Goal: Task Accomplishment & Management: Complete application form

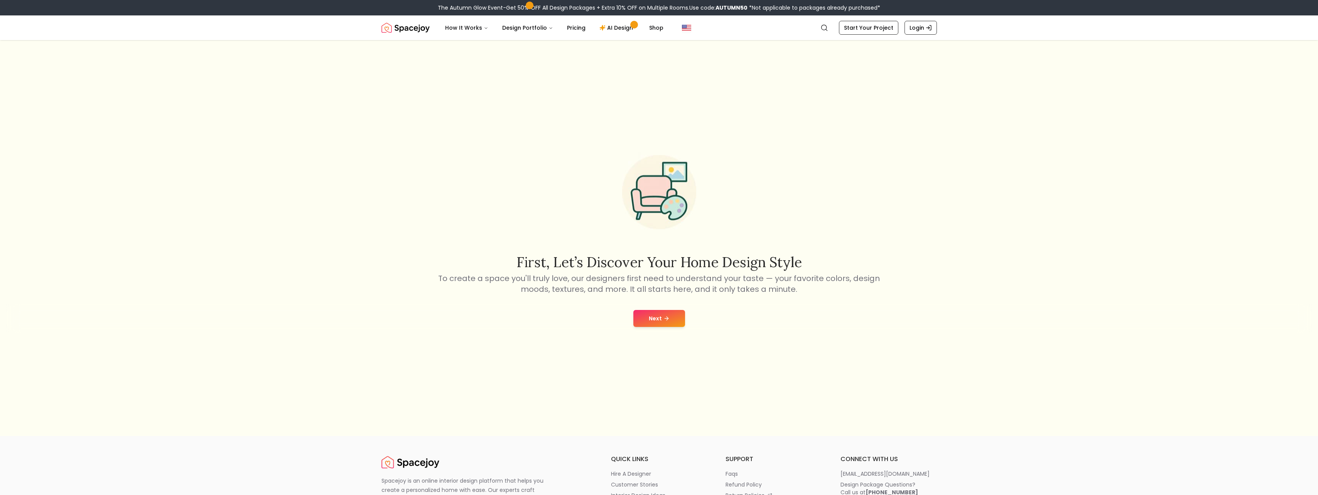
click at [669, 314] on button "Next" at bounding box center [659, 318] width 52 height 17
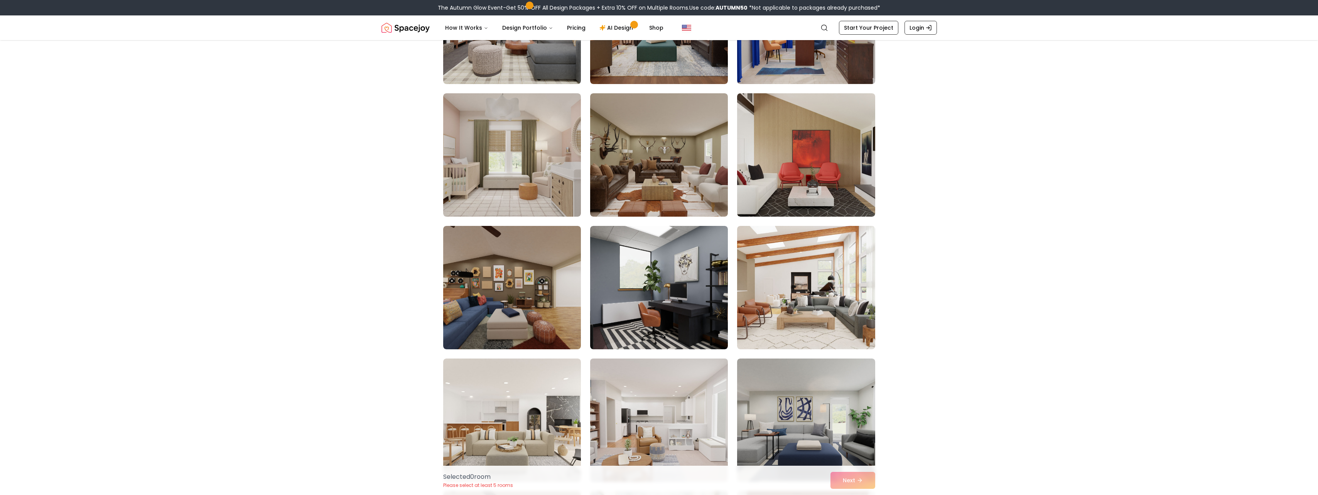
scroll to position [2765, 0]
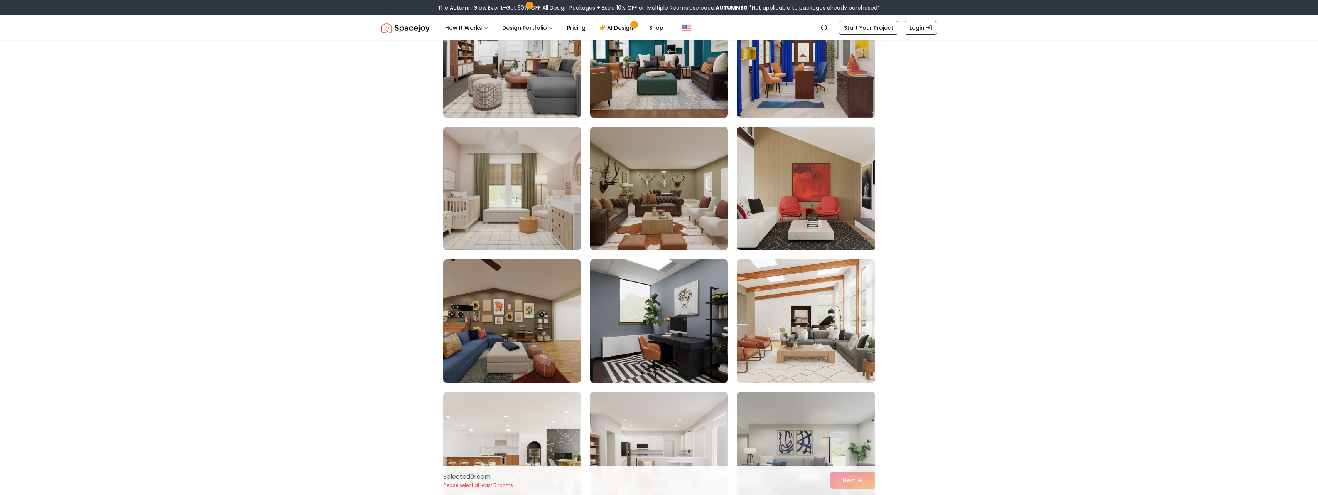
click at [669, 356] on img at bounding box center [659, 321] width 138 height 123
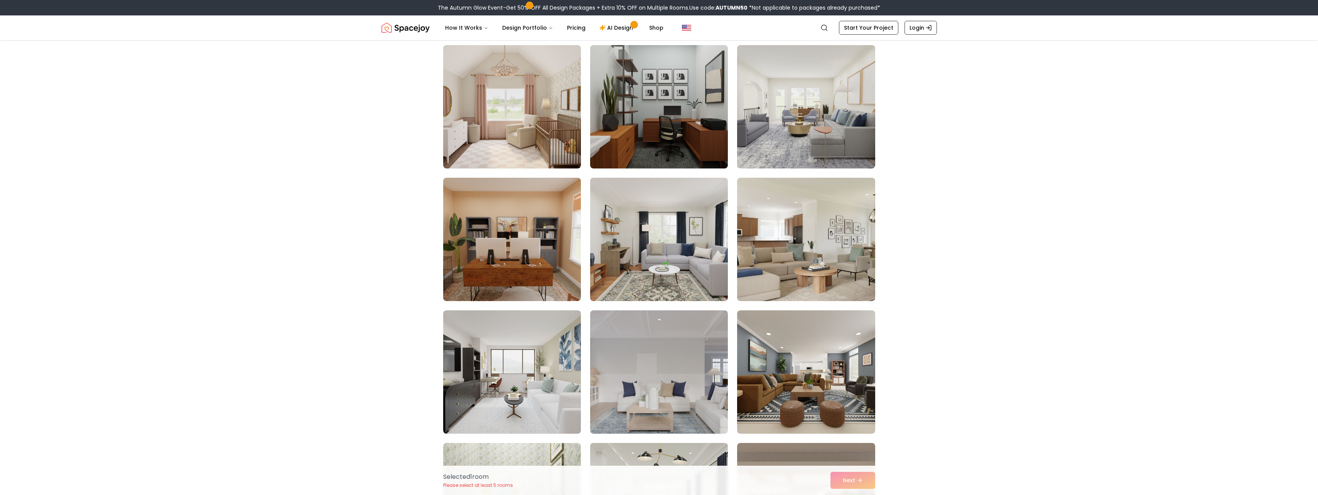
scroll to position [1736, 0]
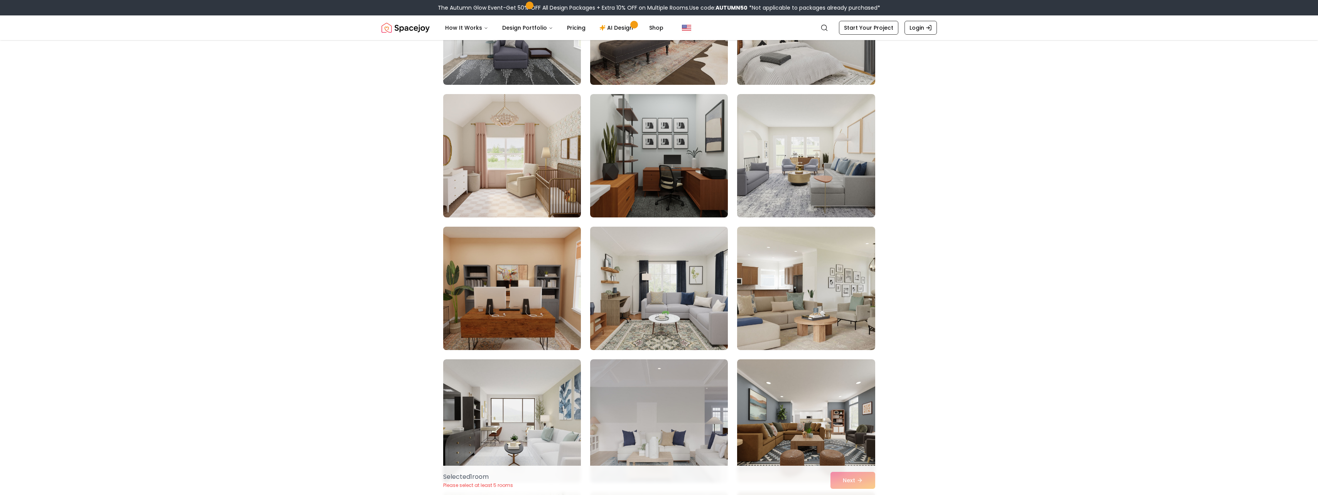
click at [534, 296] on img at bounding box center [512, 289] width 145 height 130
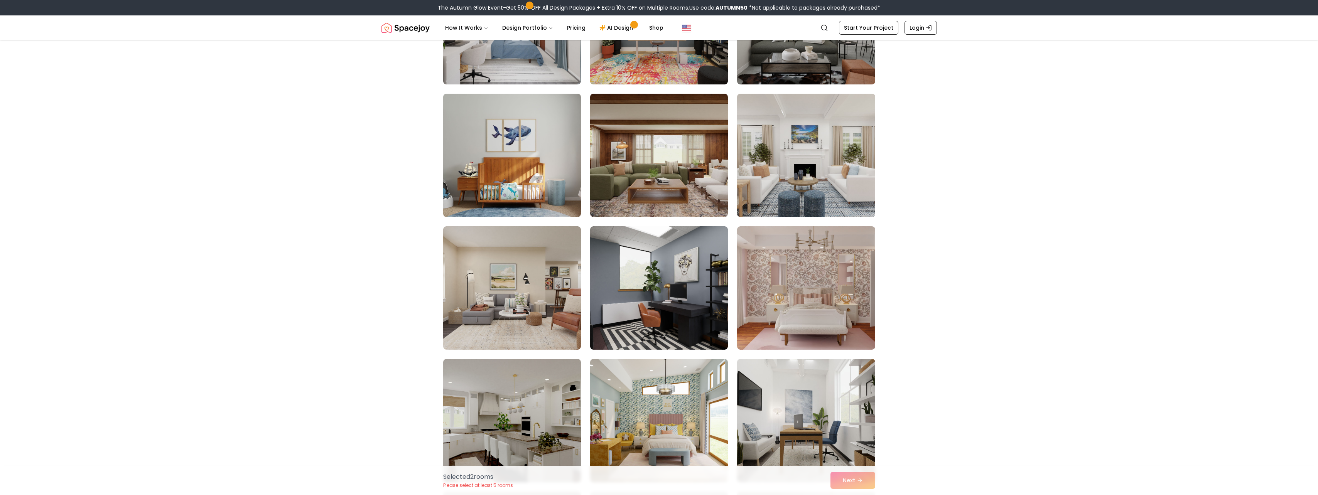
scroll to position [257, 0]
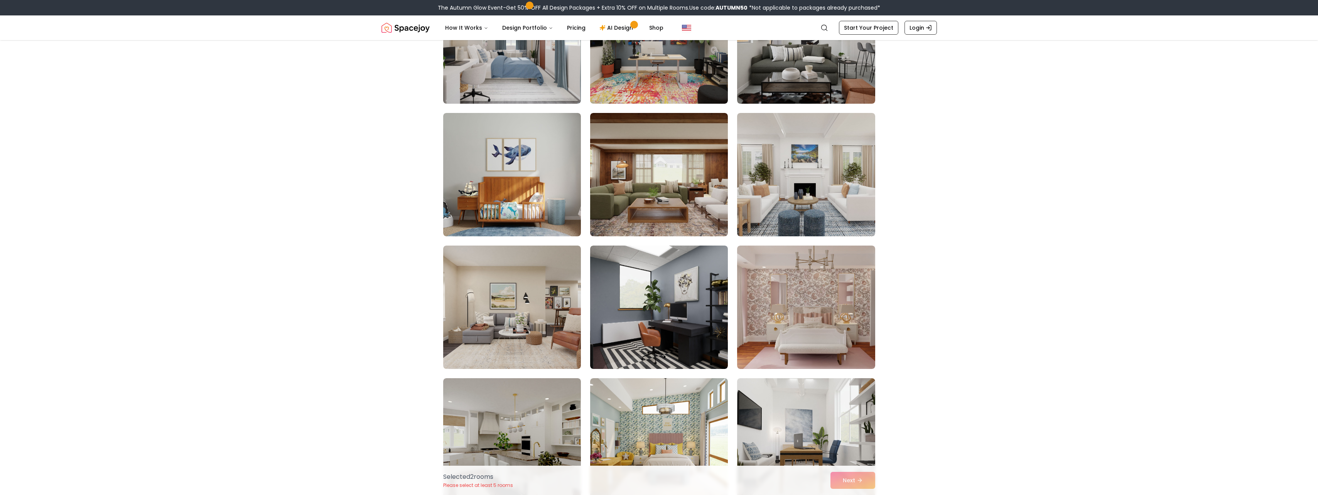
click at [657, 271] on img at bounding box center [659, 307] width 138 height 123
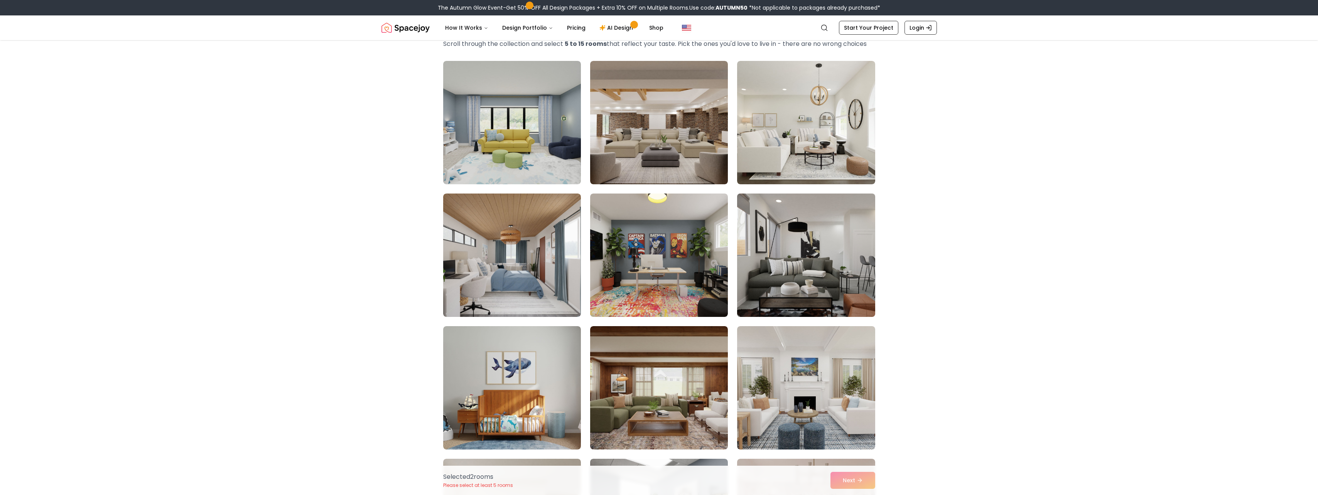
scroll to position [0, 0]
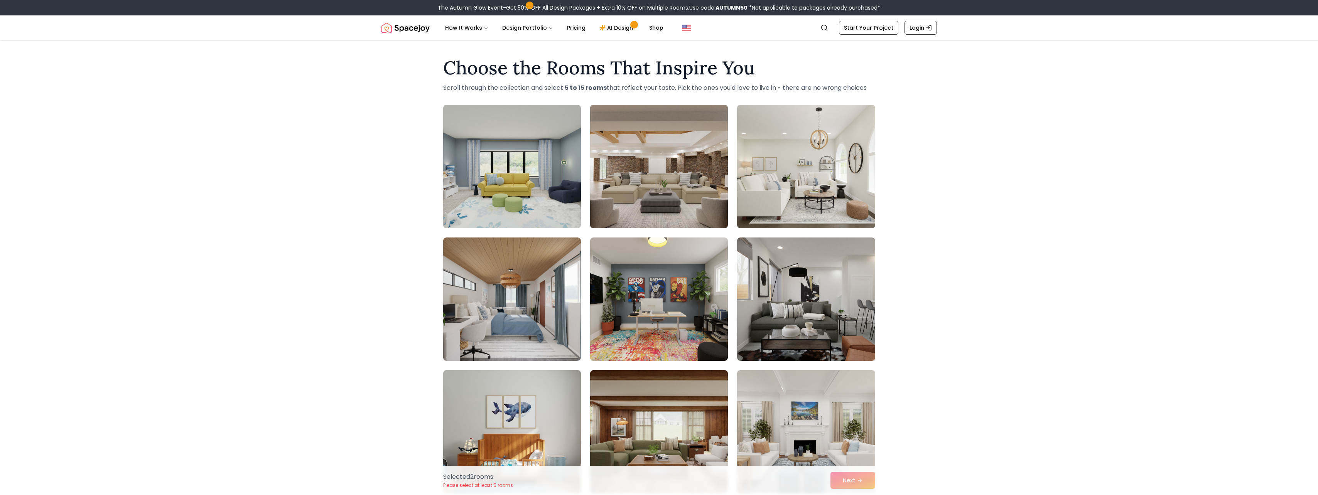
click at [669, 152] on img at bounding box center [659, 167] width 145 height 130
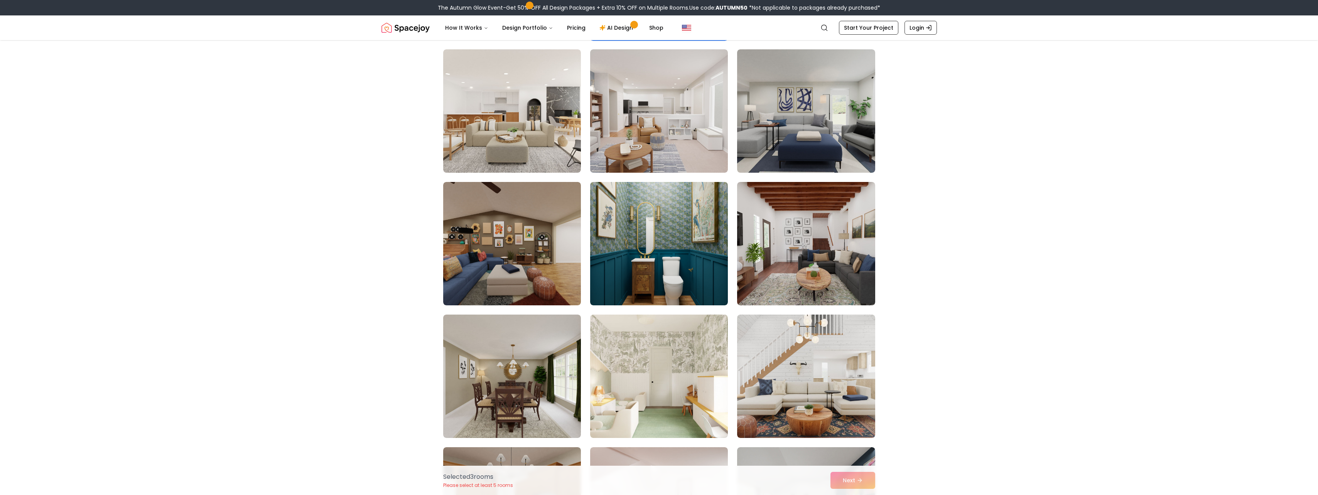
scroll to position [3105, 0]
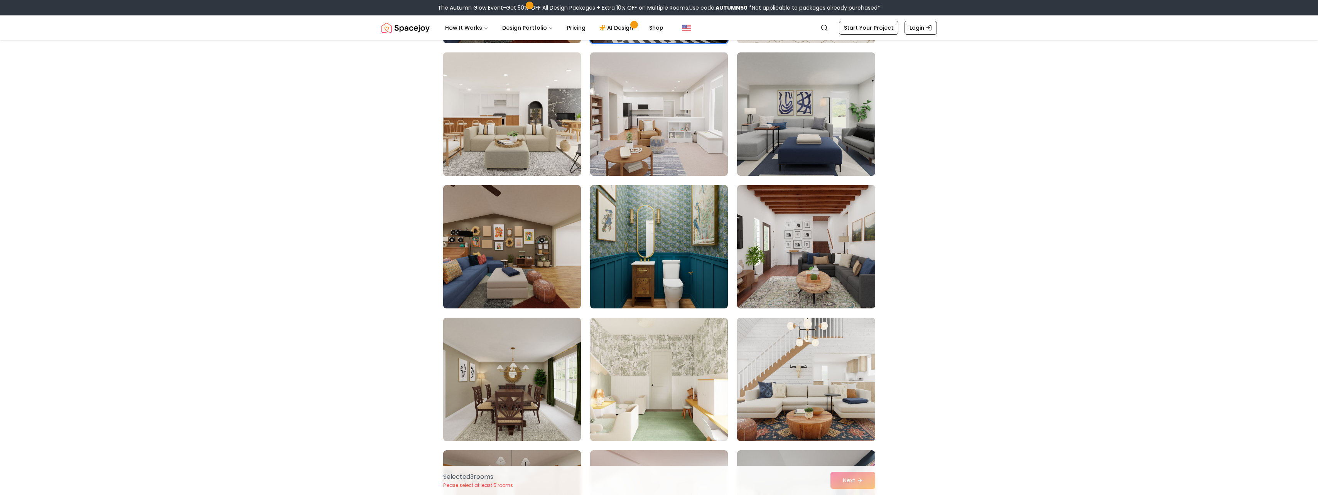
click at [528, 152] on img at bounding box center [512, 114] width 145 height 130
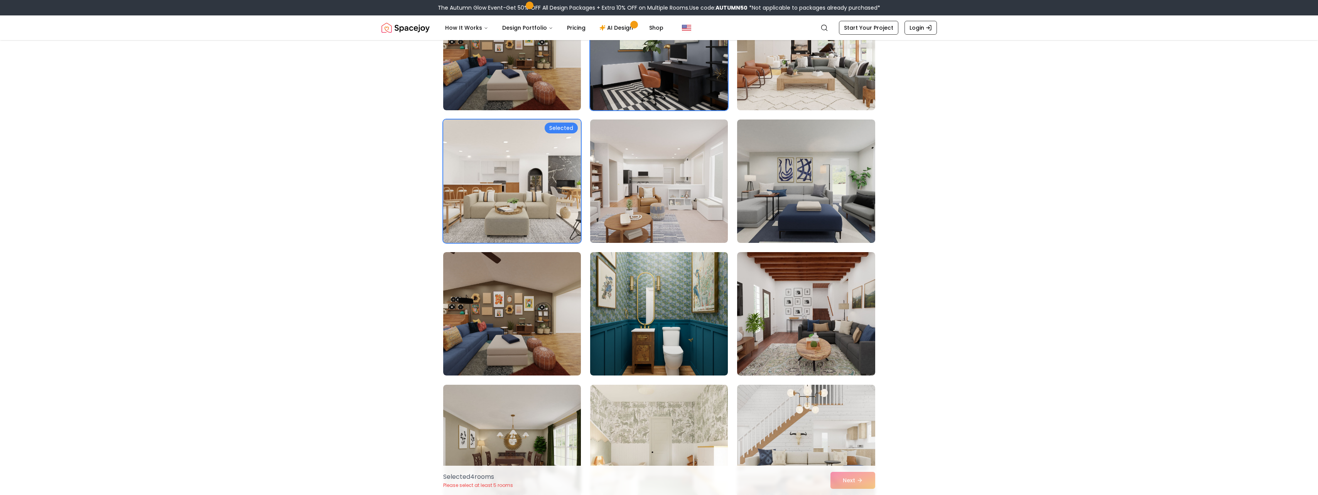
scroll to position [2976, 0]
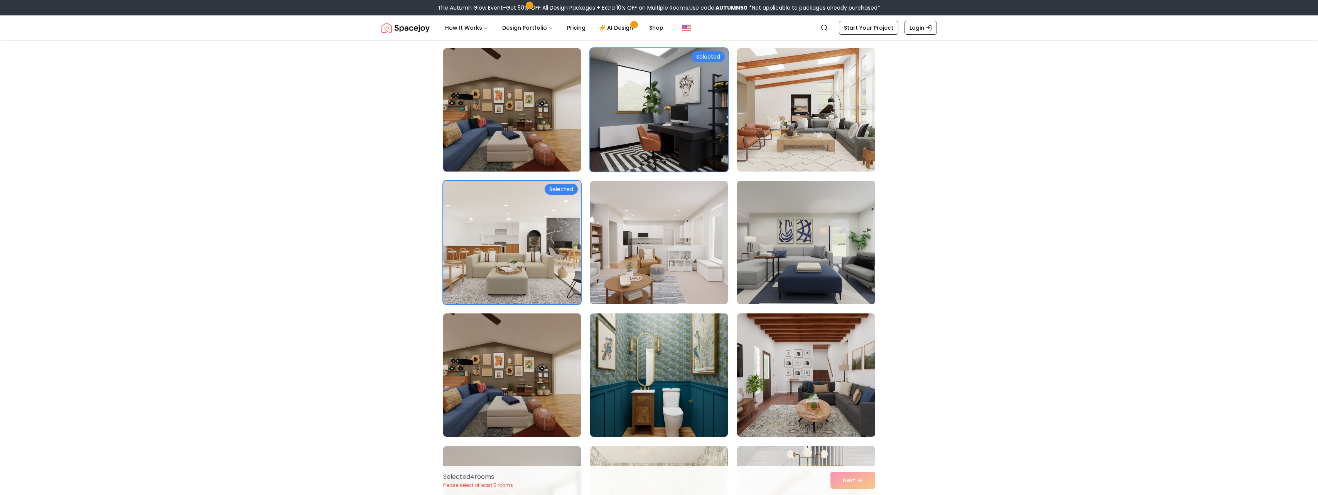
click at [682, 145] on img at bounding box center [659, 110] width 145 height 130
click at [687, 144] on img at bounding box center [659, 110] width 145 height 130
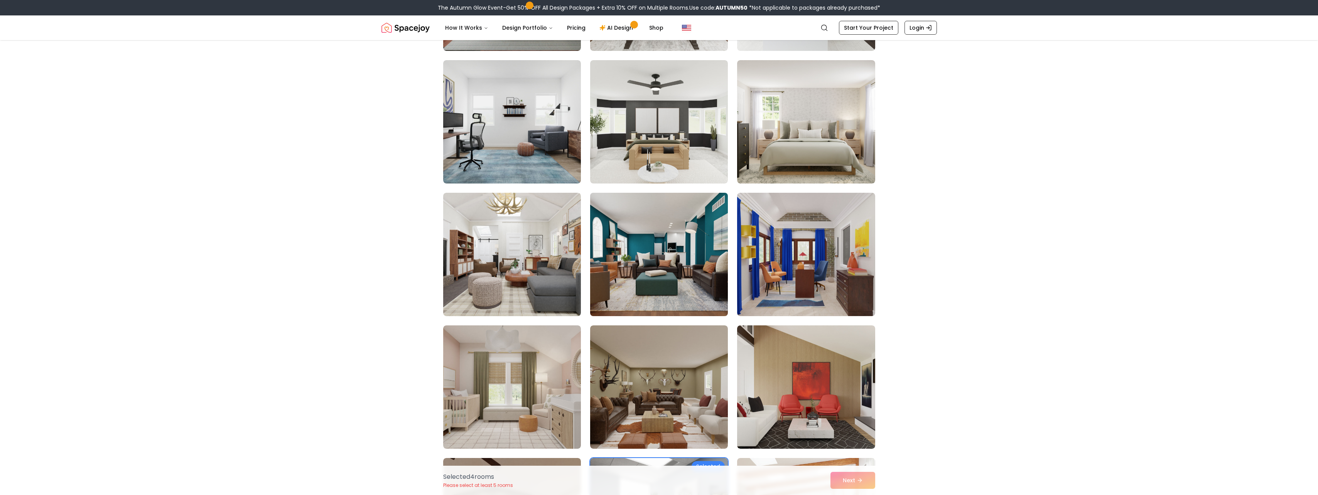
scroll to position [2526, 0]
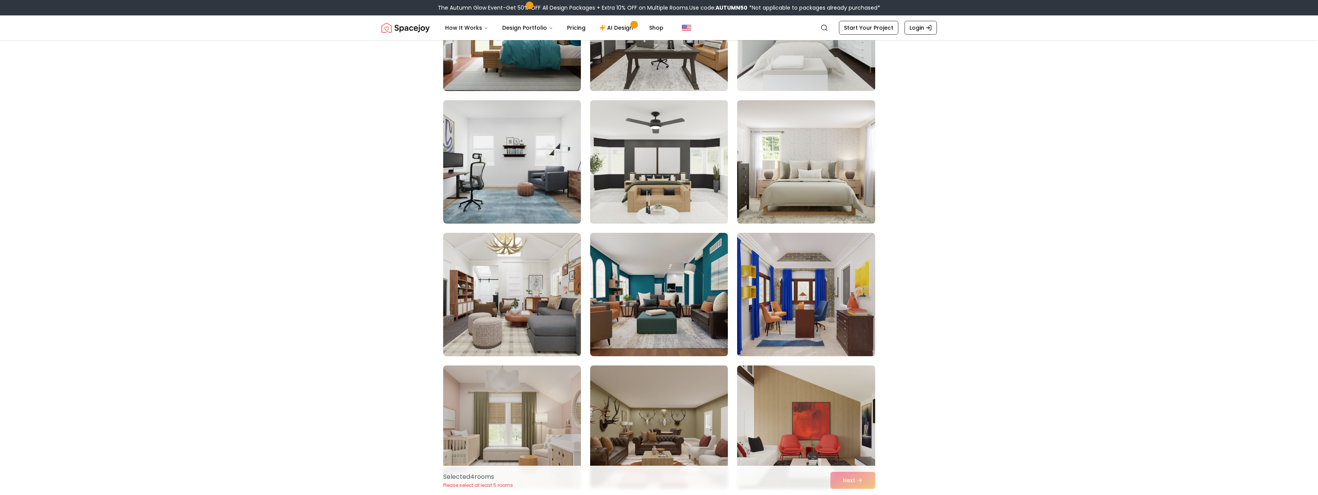
click at [692, 205] on img at bounding box center [659, 162] width 145 height 130
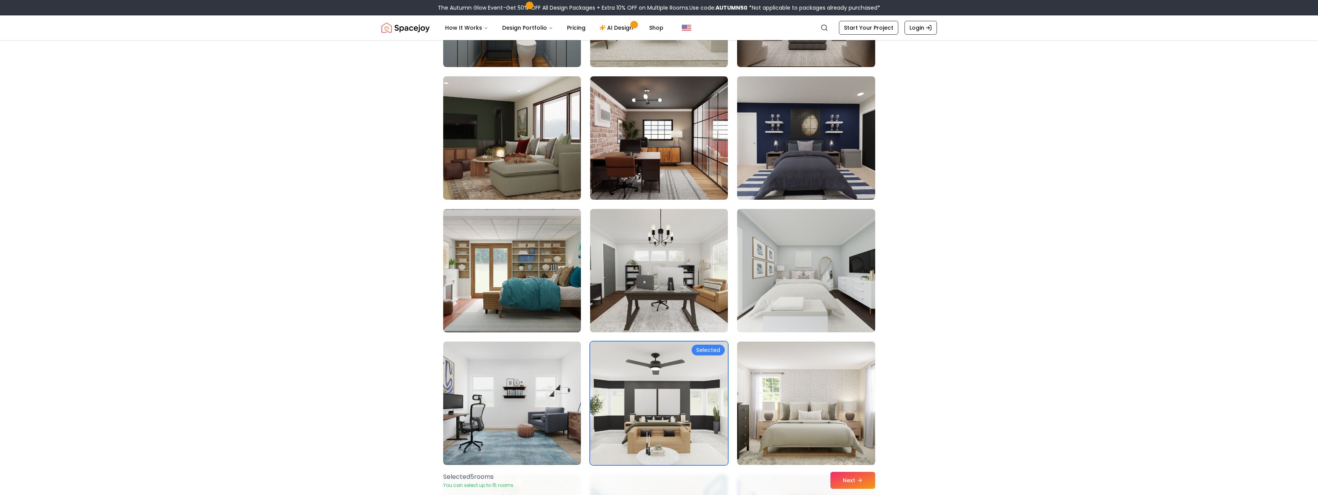
scroll to position [2269, 0]
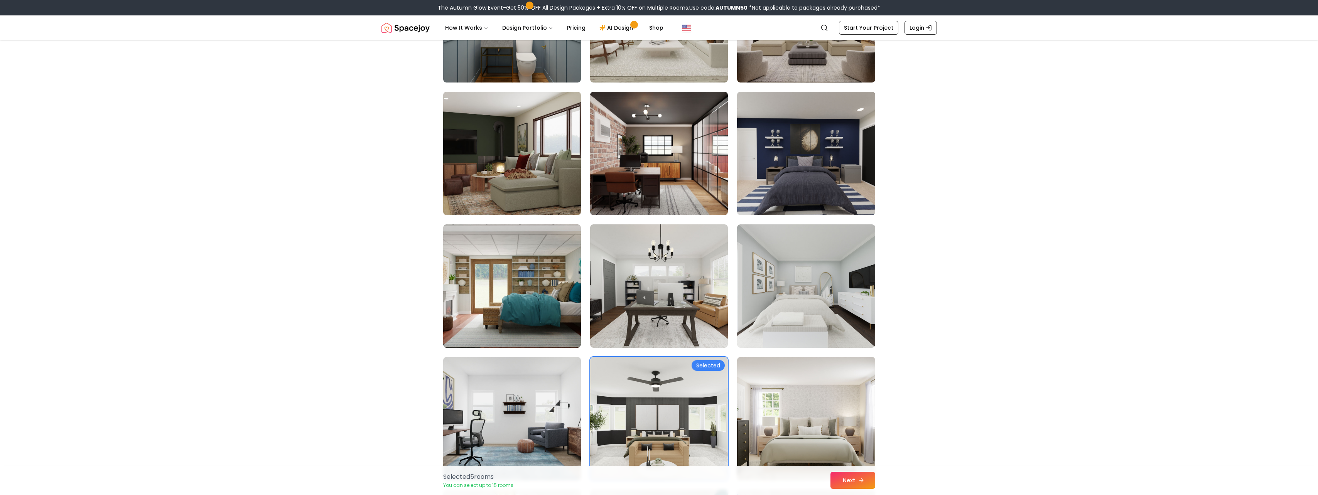
click at [860, 487] on button "Next" at bounding box center [853, 480] width 45 height 17
